Goal: Check status: Check status

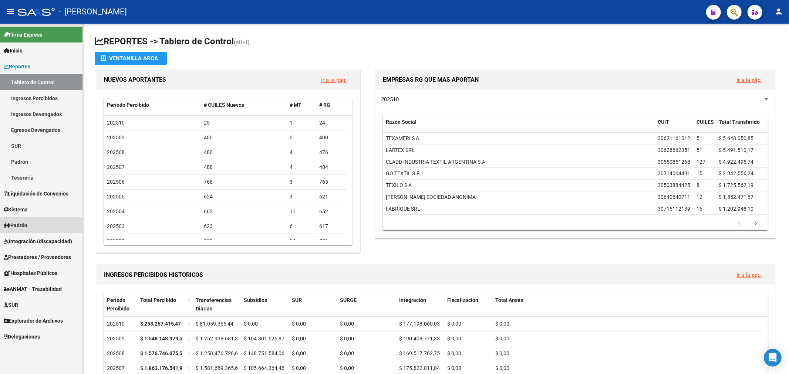
click at [36, 228] on link "Padrón" at bounding box center [41, 225] width 82 height 16
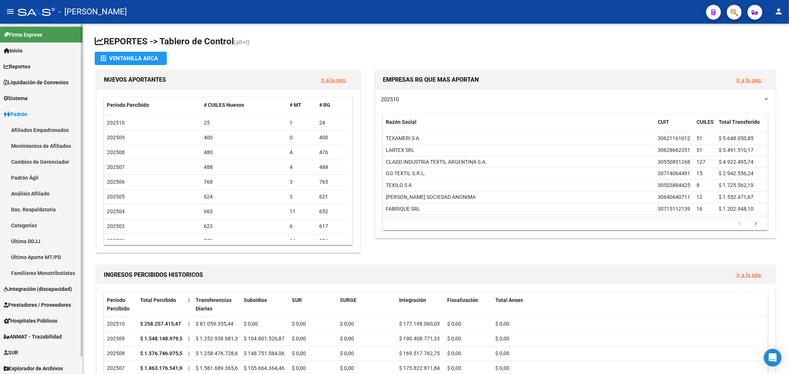
click at [37, 182] on link "Padrón Ágil" at bounding box center [41, 178] width 82 height 16
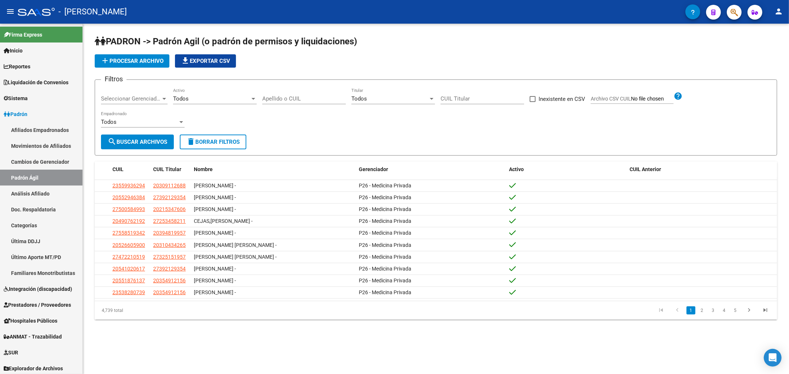
click at [293, 91] on div "Apellido o CUIL" at bounding box center [304, 96] width 84 height 16
paste input "94635759"
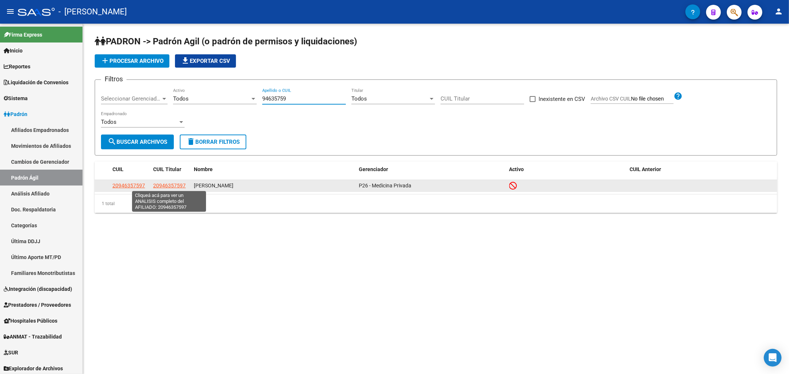
type input "94635759"
click at [168, 186] on span "20946357597" at bounding box center [169, 186] width 33 height 6
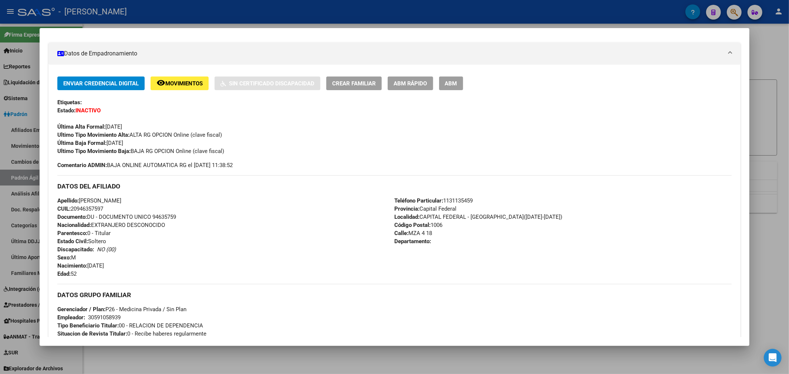
scroll to position [164, 0]
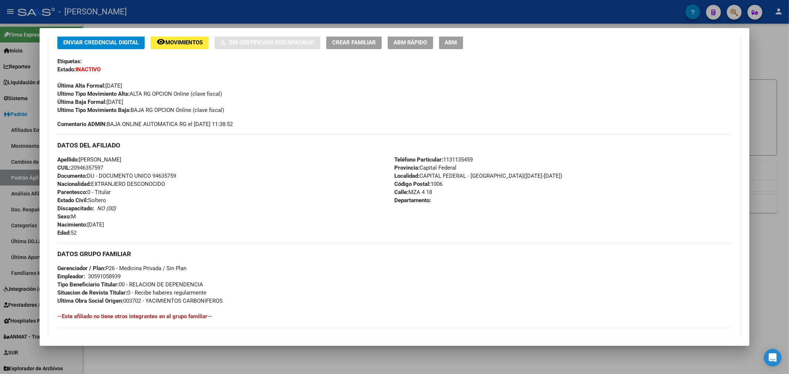
click at [371, 359] on div at bounding box center [394, 187] width 789 height 374
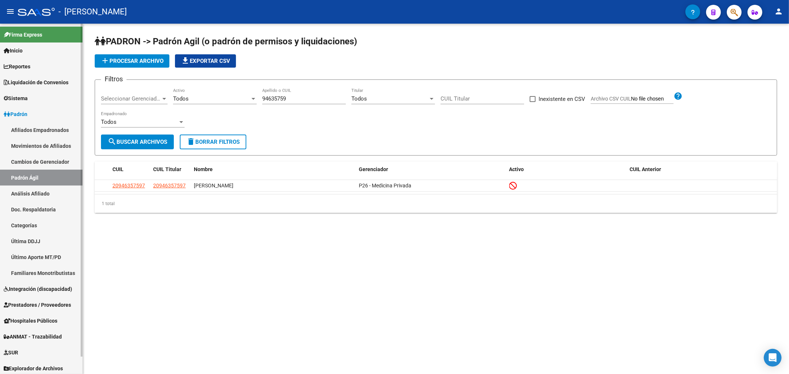
click at [49, 52] on link "Inicio" at bounding box center [41, 51] width 82 height 16
